Goal: Task Accomplishment & Management: Manage account settings

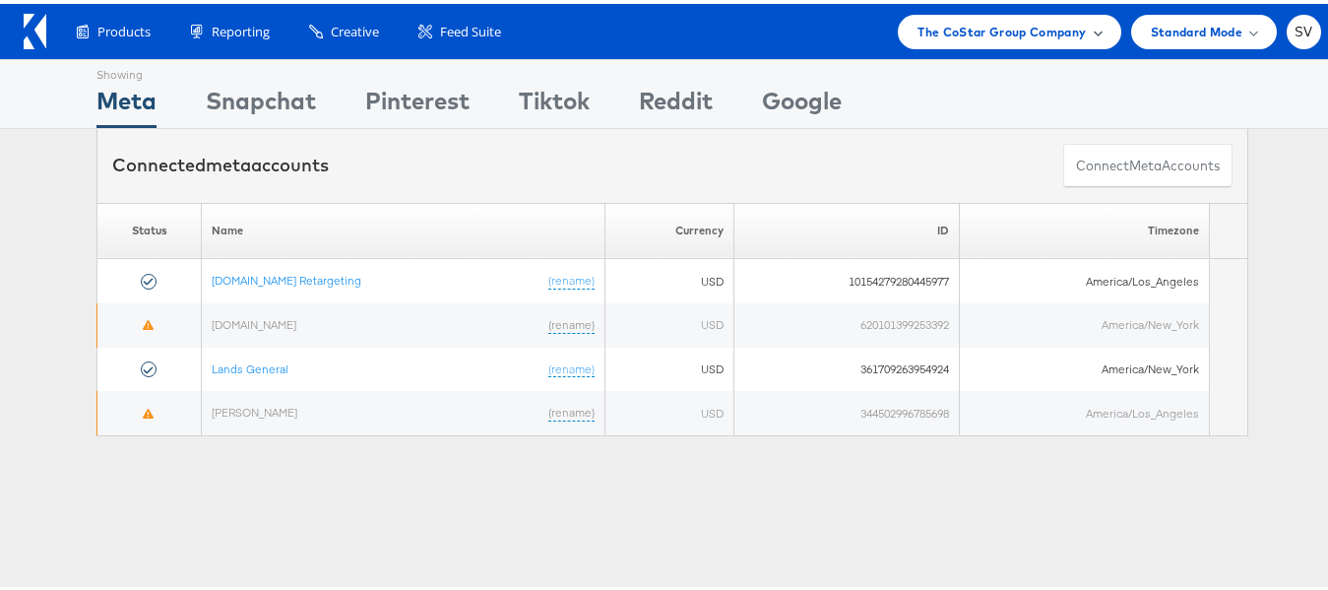
click at [1051, 31] on span "The CoStar Group Company" at bounding box center [1001, 28] width 168 height 21
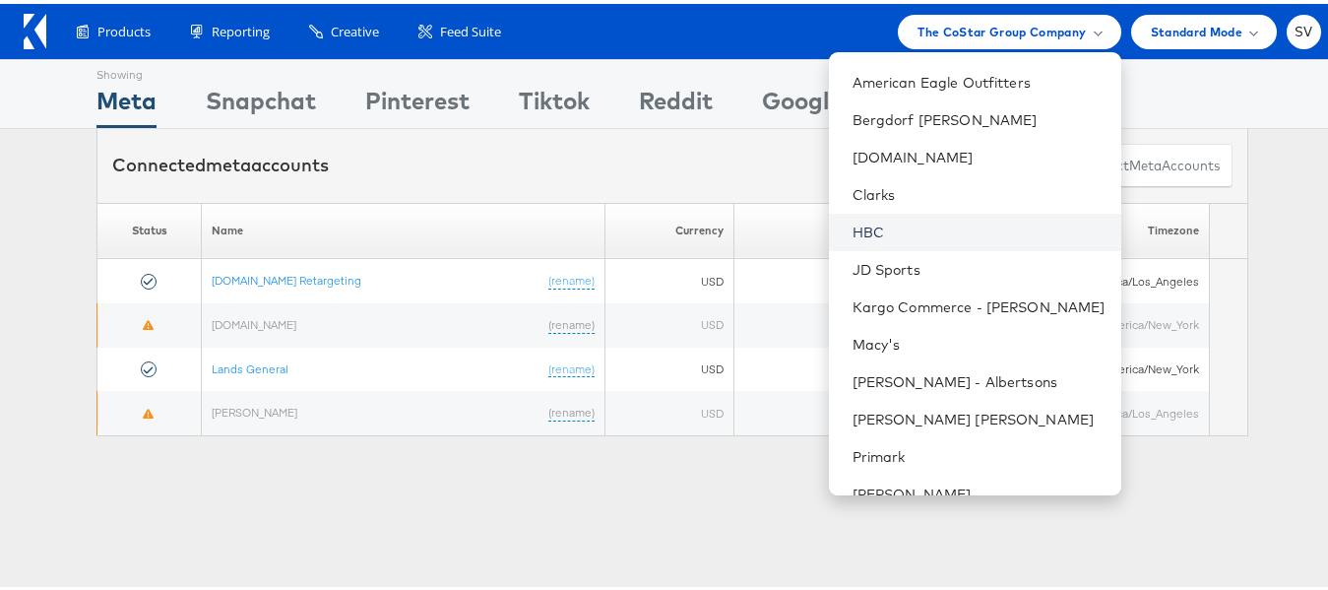
scroll to position [107, 0]
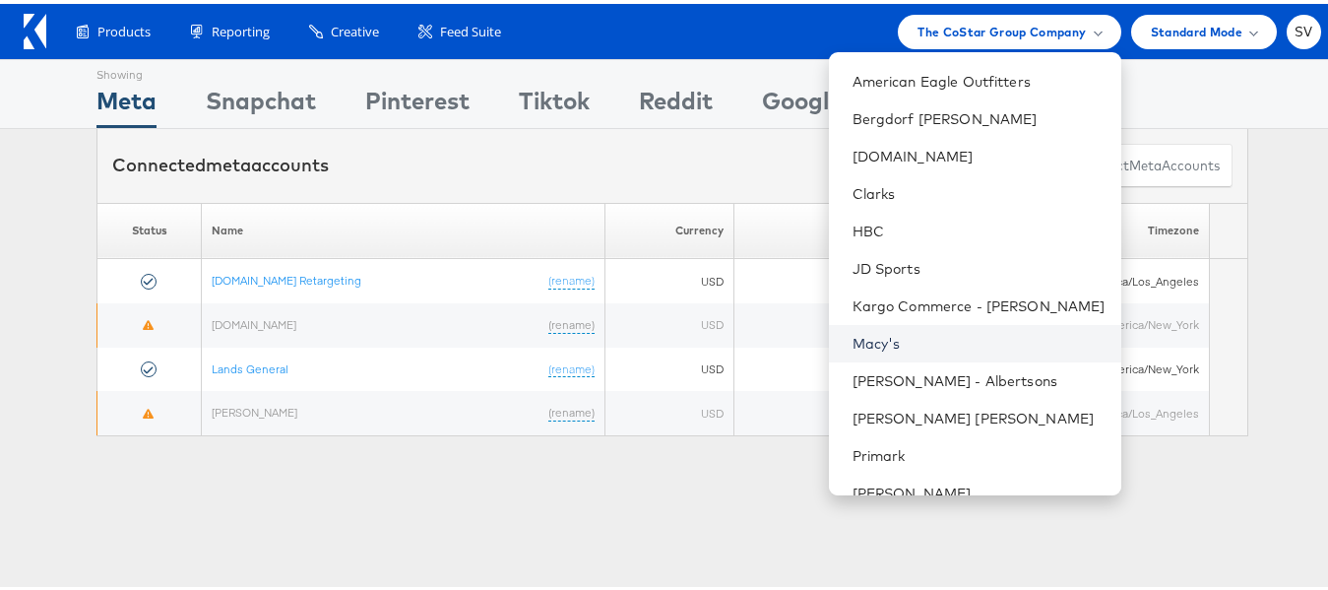
click at [897, 339] on link "Macy's" at bounding box center [978, 340] width 253 height 20
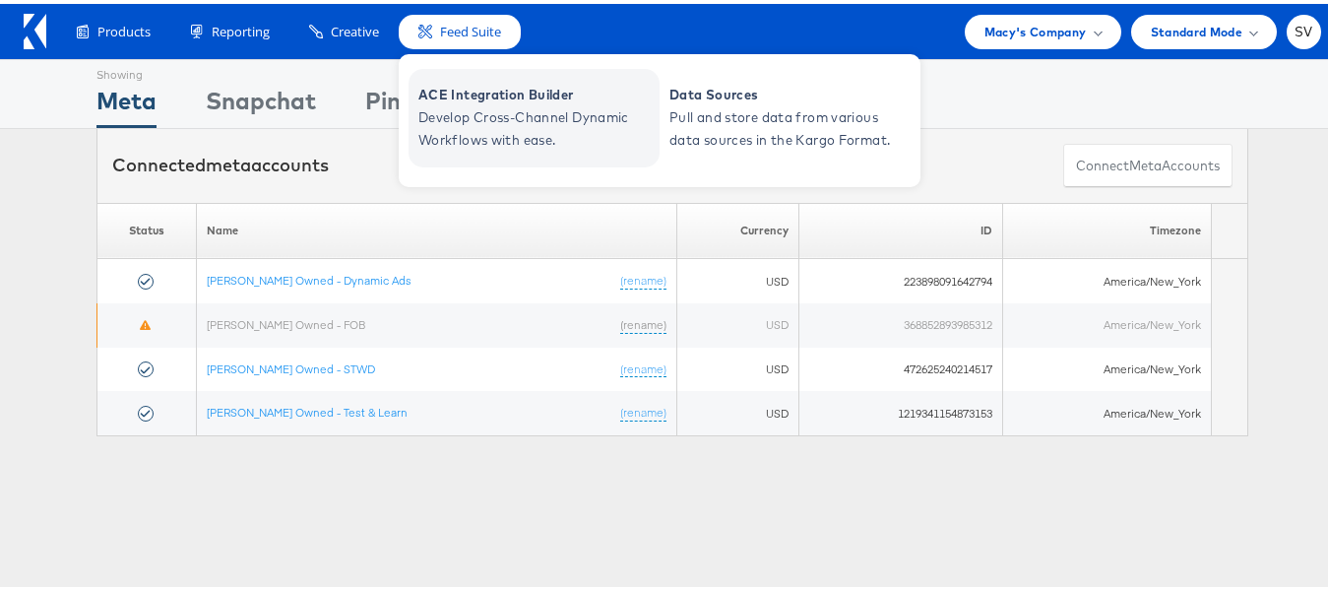
click at [498, 107] on span "Develop Cross-Channel Dynamic Workflows with ease." at bounding box center [536, 124] width 236 height 45
